Goal: Task Accomplishment & Management: Manage account settings

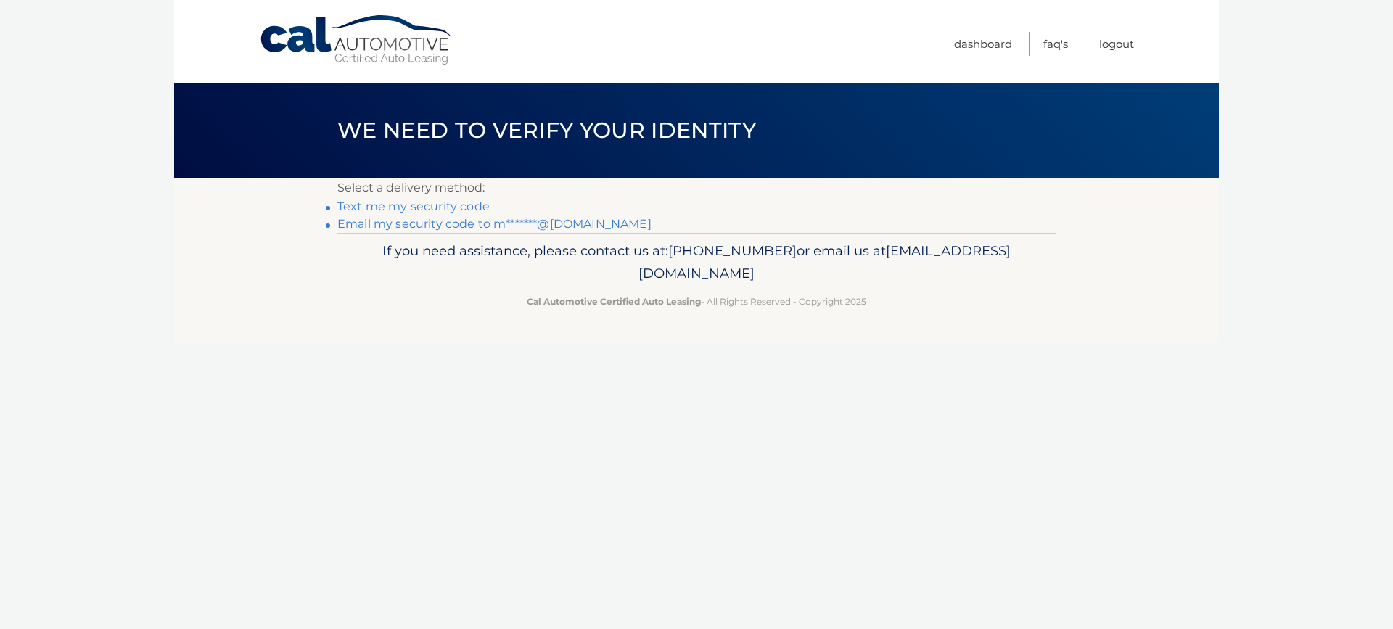
click at [449, 221] on link "Email my security code to m*******@[DOMAIN_NAME]" at bounding box center [494, 224] width 314 height 14
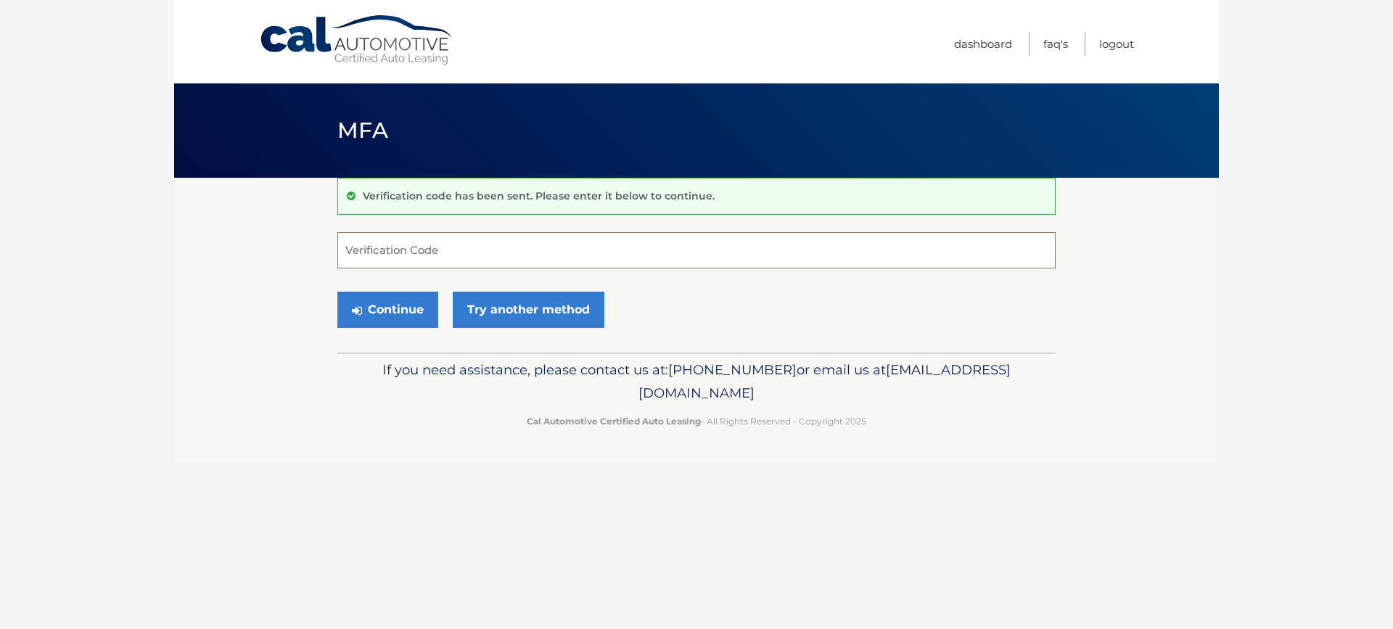
drag, startPoint x: 376, startPoint y: 246, endPoint x: 0, endPoint y: 245, distance: 375.8
click at [342, 249] on input "Verification Code" at bounding box center [696, 250] width 718 height 36
type input "412235"
click at [380, 314] on button "Continue" at bounding box center [387, 310] width 101 height 36
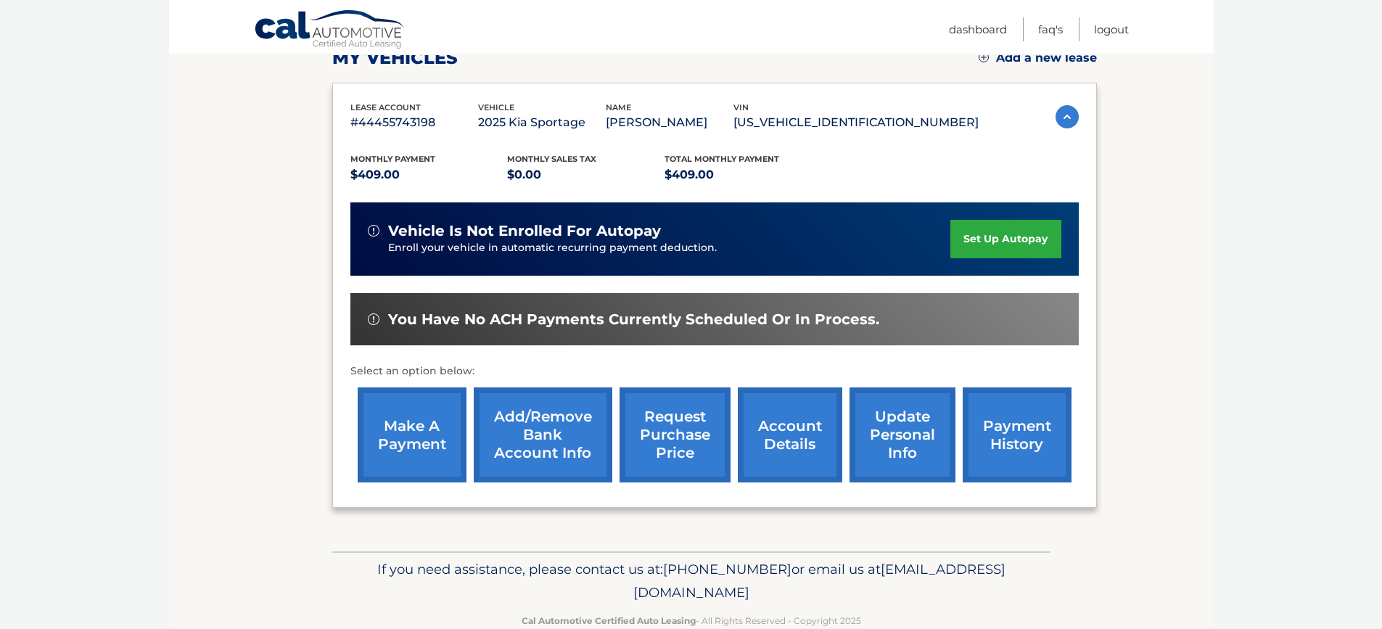
scroll to position [250, 0]
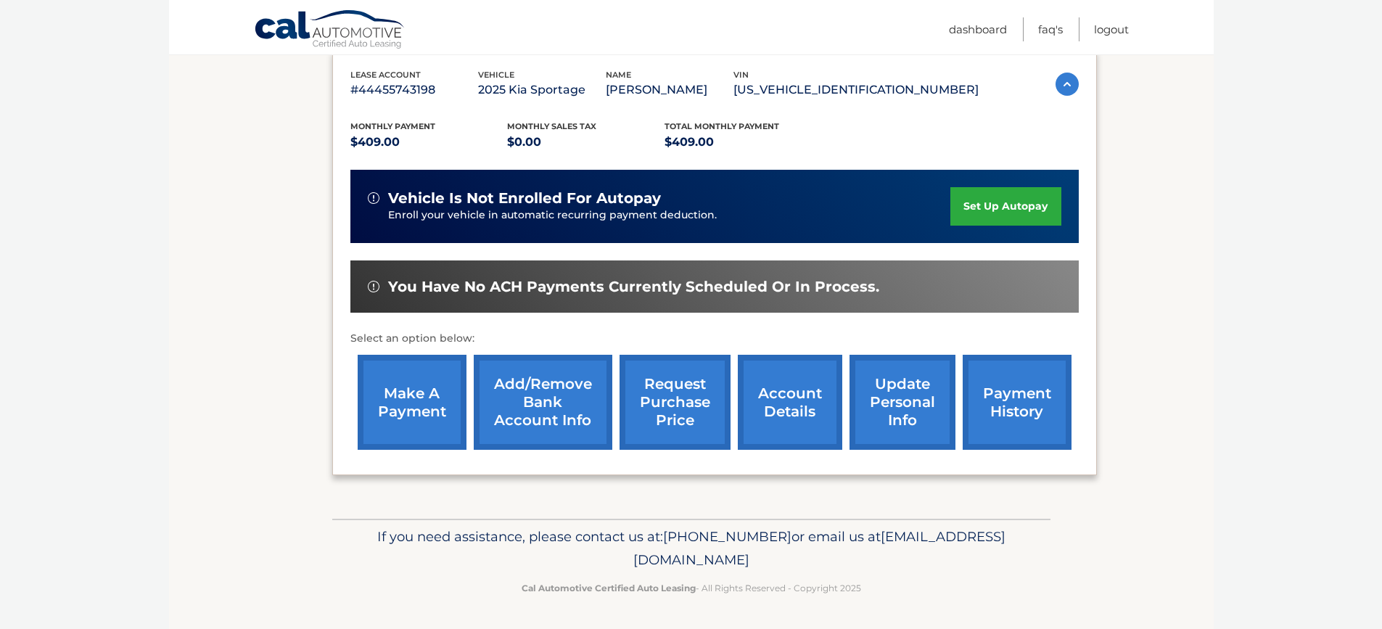
click at [804, 406] on link "account details" at bounding box center [790, 402] width 104 height 95
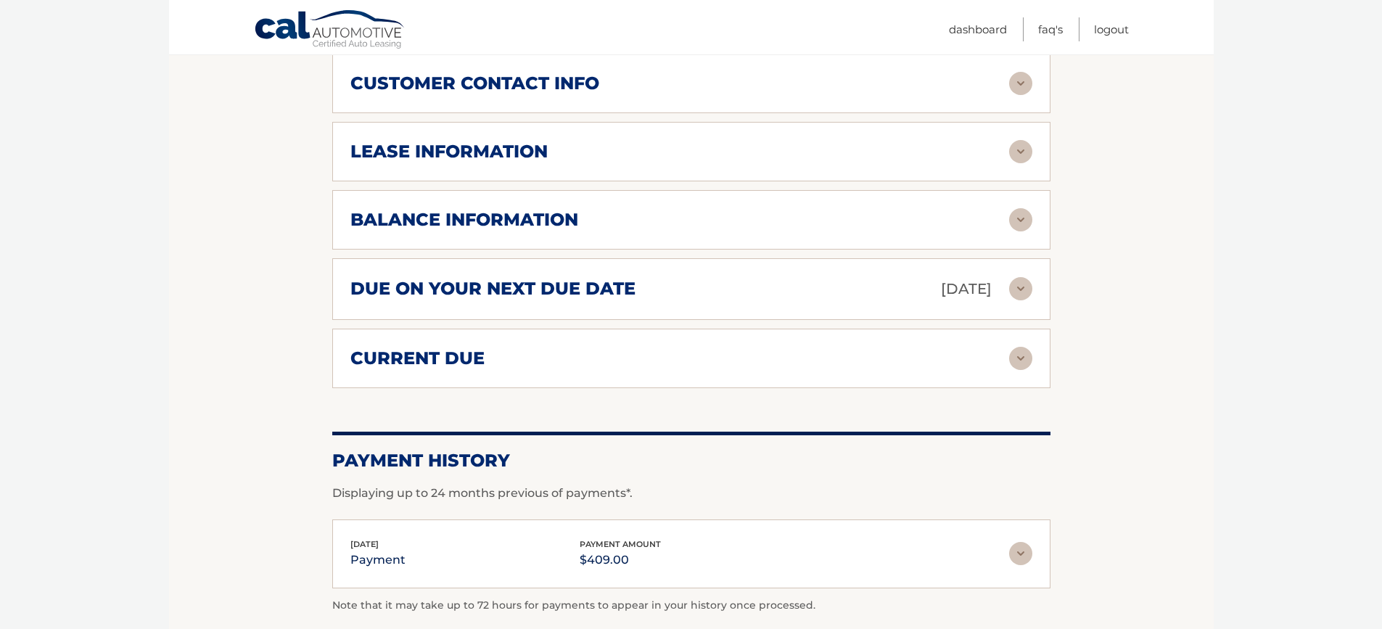
scroll to position [653, 0]
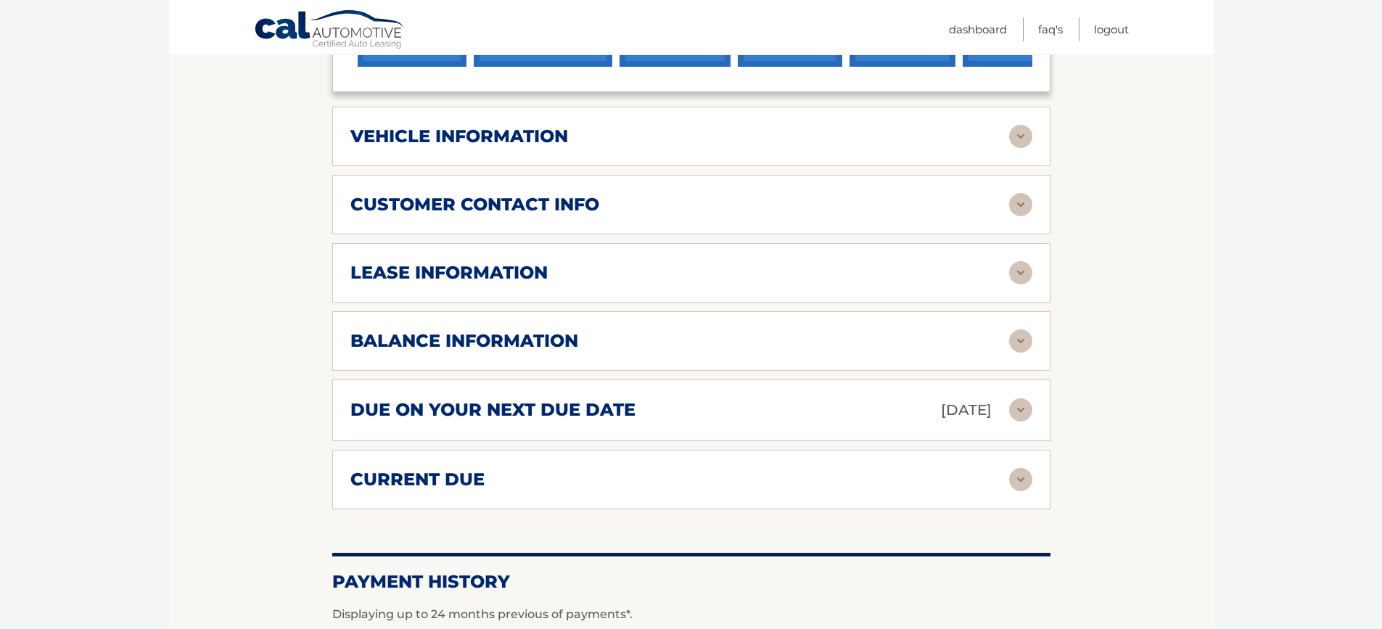
click at [435, 275] on h2 "lease information" at bounding box center [448, 273] width 197 height 22
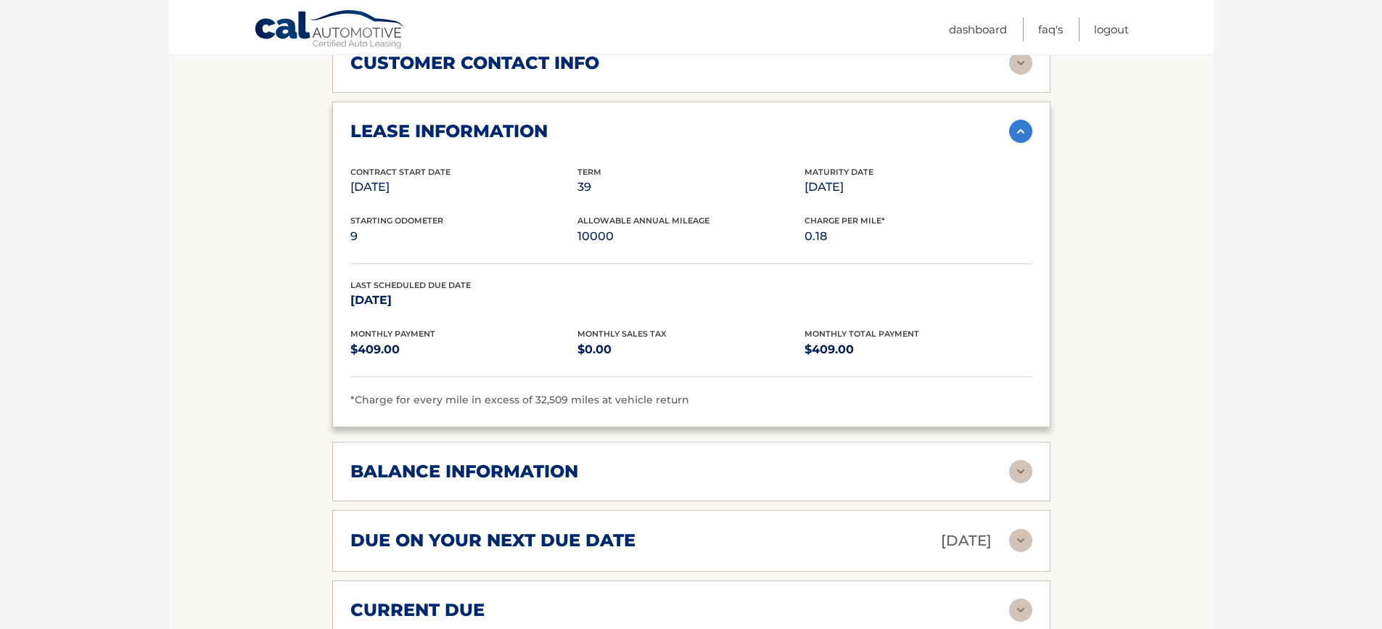
scroll to position [1016, 0]
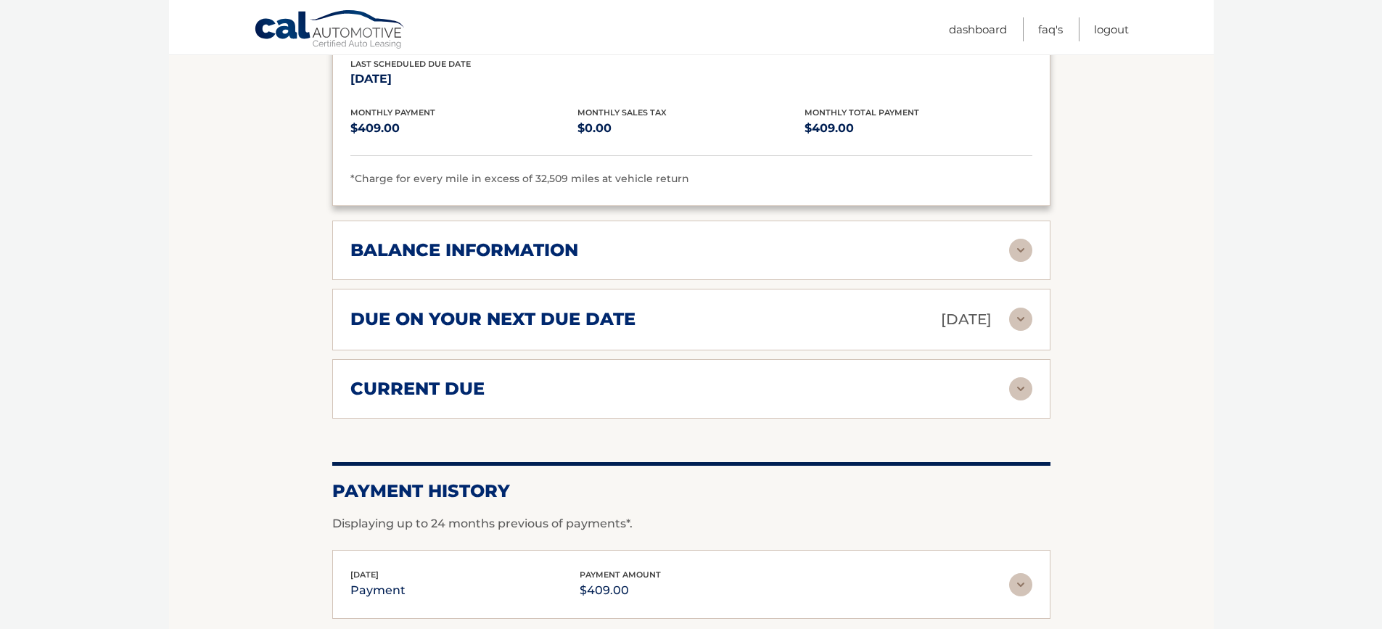
click at [950, 244] on div "balance information" at bounding box center [679, 250] width 659 height 22
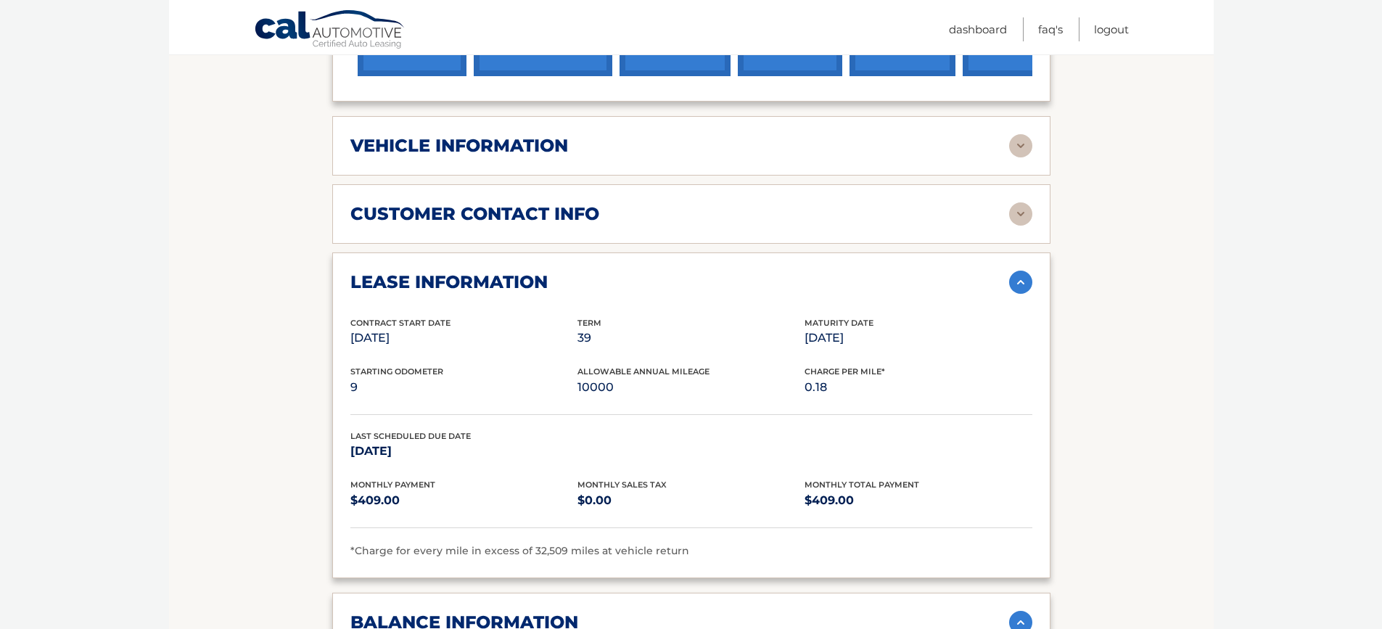
scroll to position [749, 0]
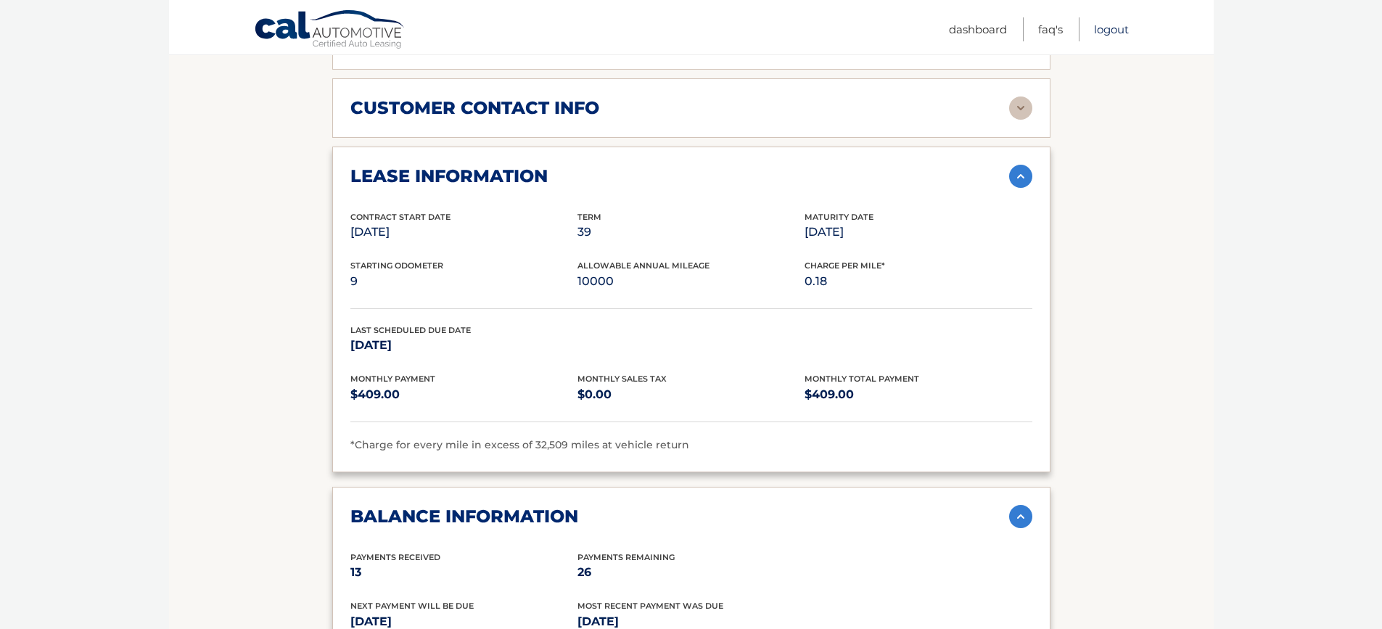
click at [1109, 29] on link "Logout" at bounding box center [1111, 29] width 35 height 24
